Goal: Navigation & Orientation: Find specific page/section

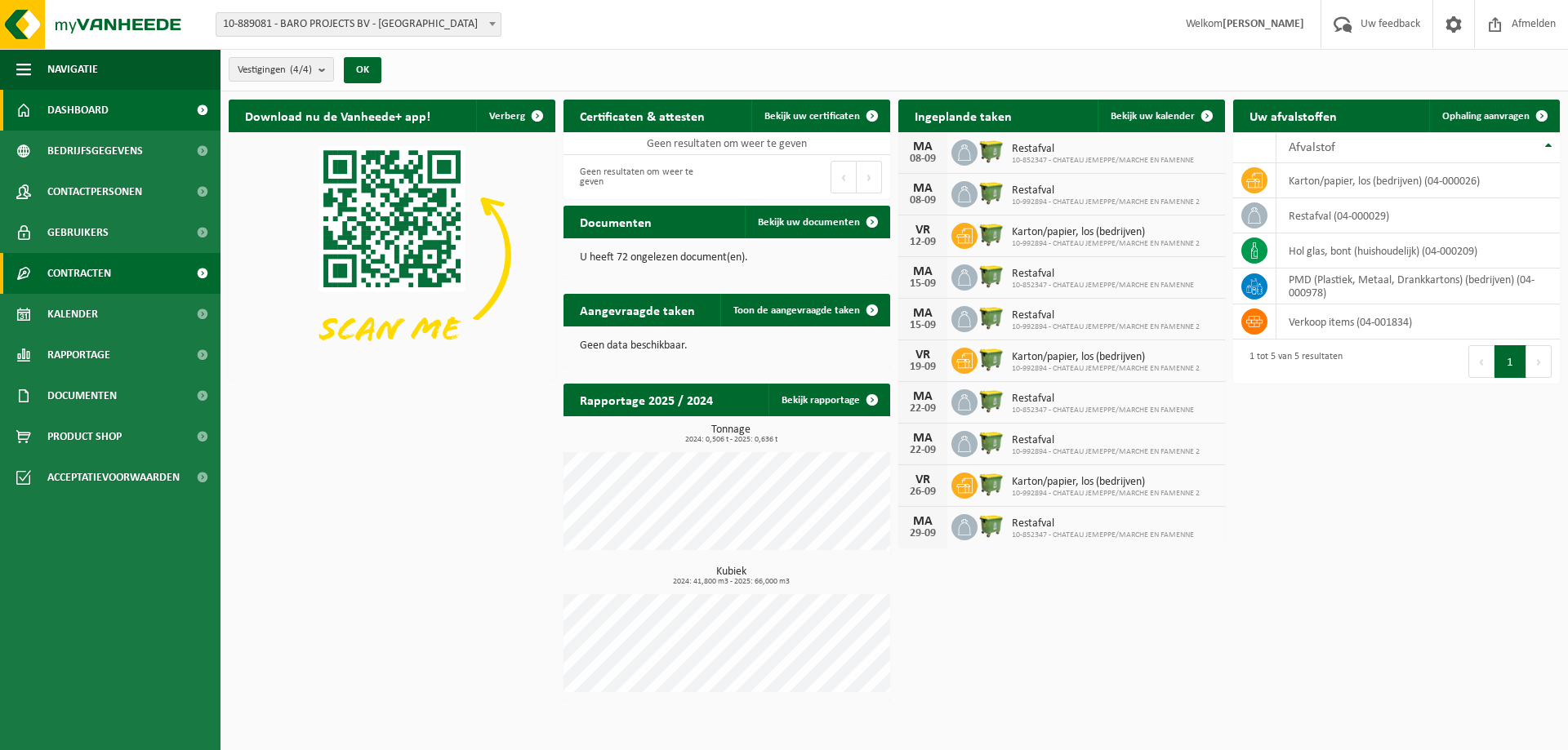
click at [107, 271] on span "Contracten" at bounding box center [79, 274] width 64 height 41
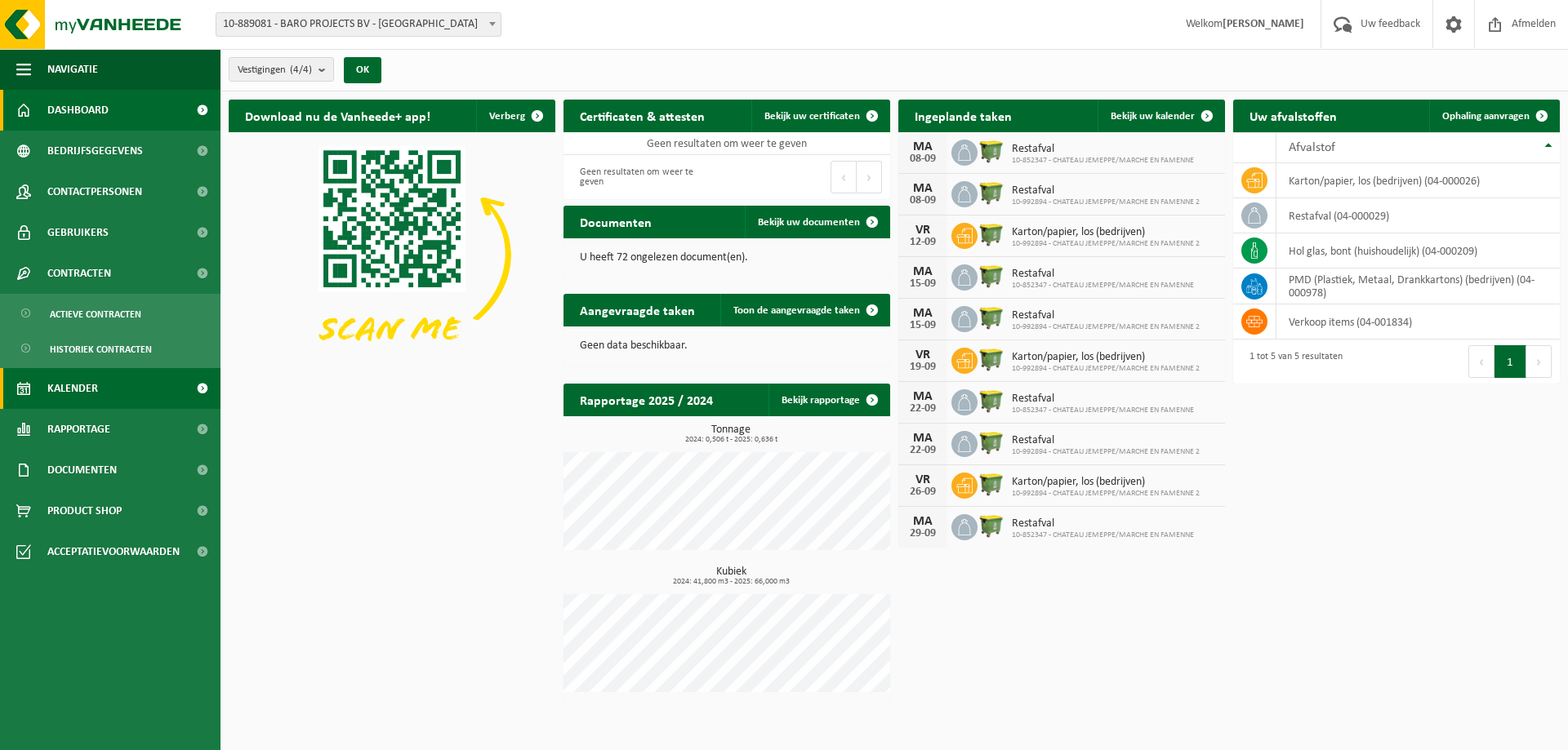
click at [107, 405] on link "Kalender" at bounding box center [110, 389] width 221 height 41
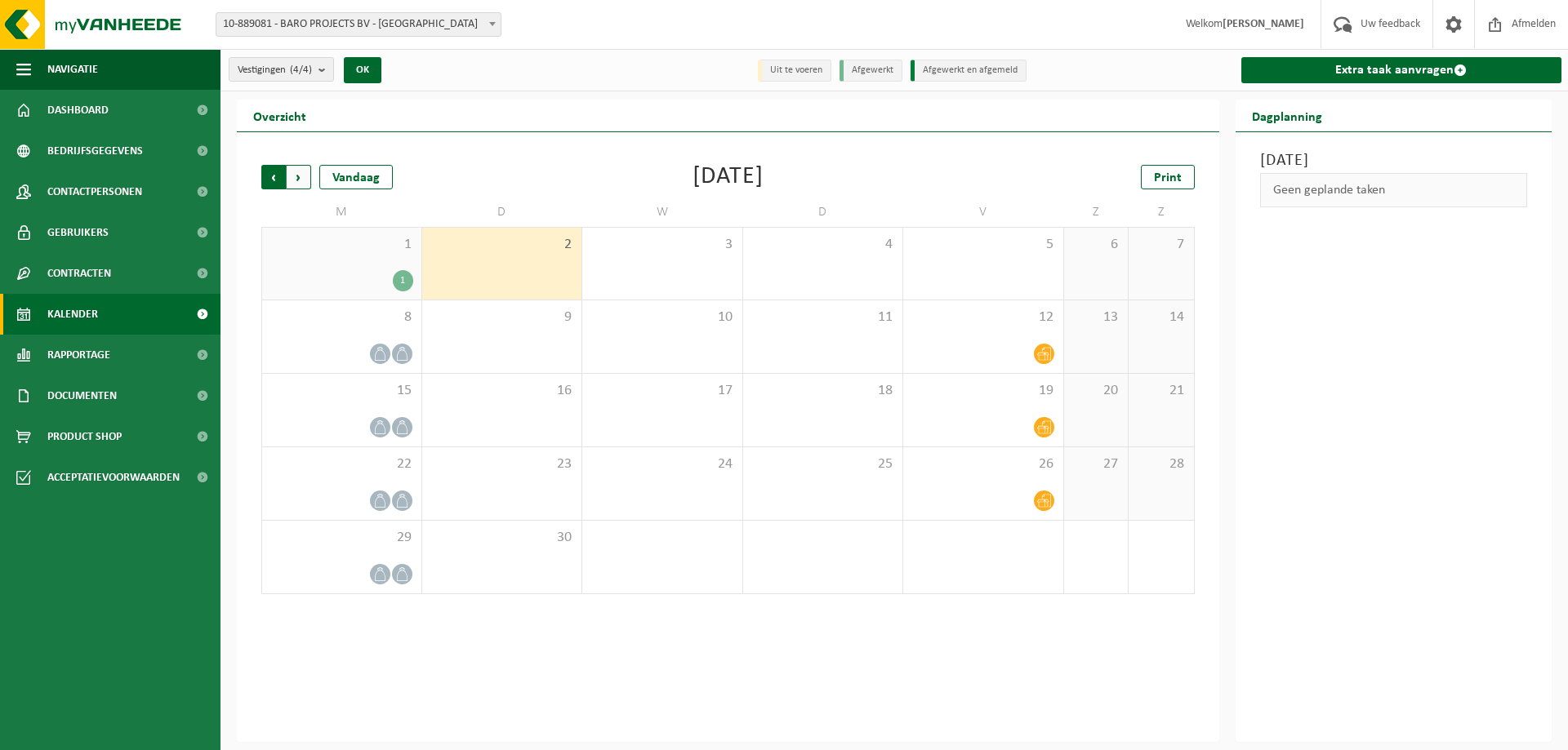
click at [307, 173] on span "Volgende" at bounding box center [298, 176] width 24 height 24
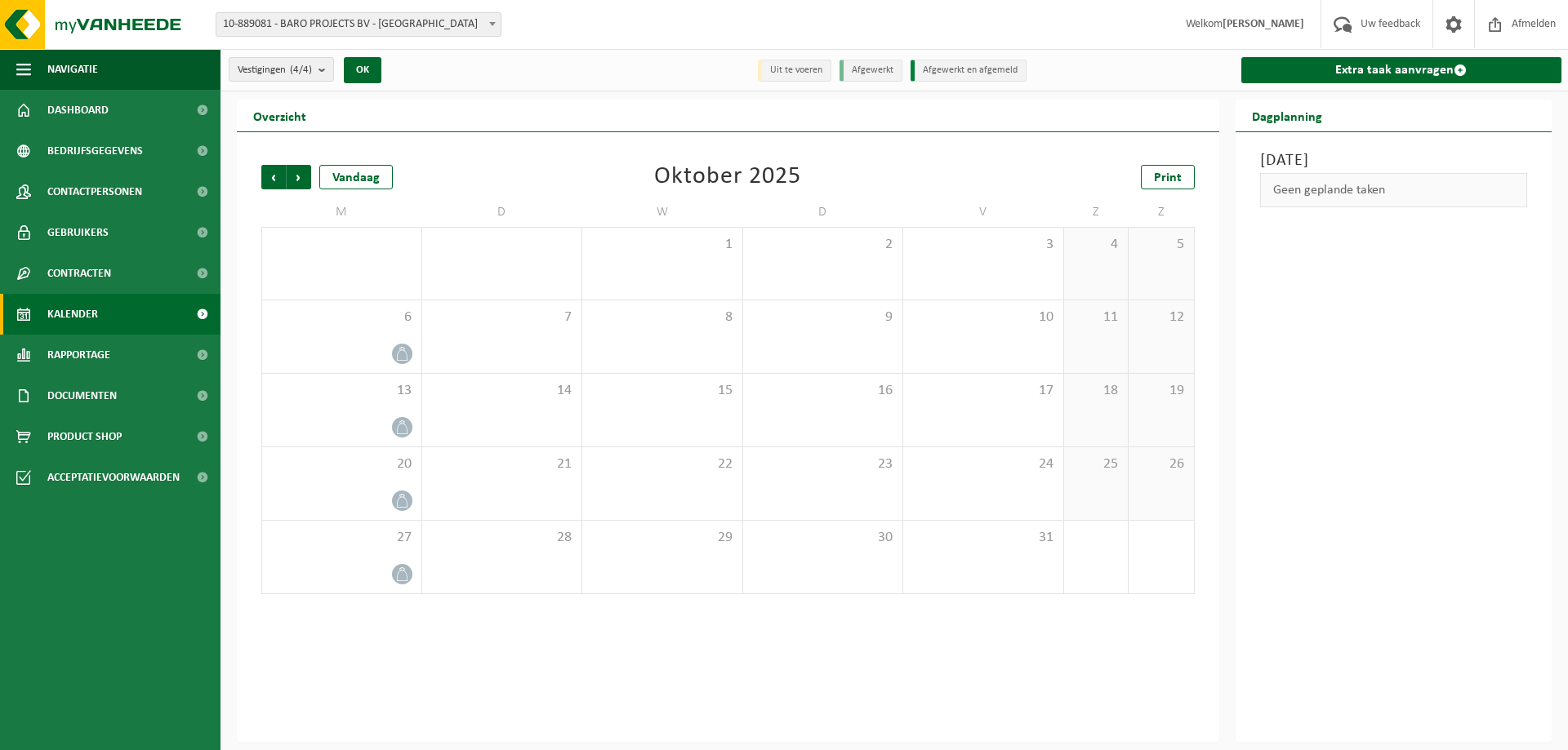
click at [307, 173] on span "Volgende" at bounding box center [298, 176] width 24 height 24
click at [266, 173] on span "Vorige" at bounding box center [273, 176] width 24 height 24
click at [272, 173] on span "Vorige" at bounding box center [273, 176] width 24 height 24
